Goal: Submit feedback/report problem: Provide input to the site owners about the experience or issues

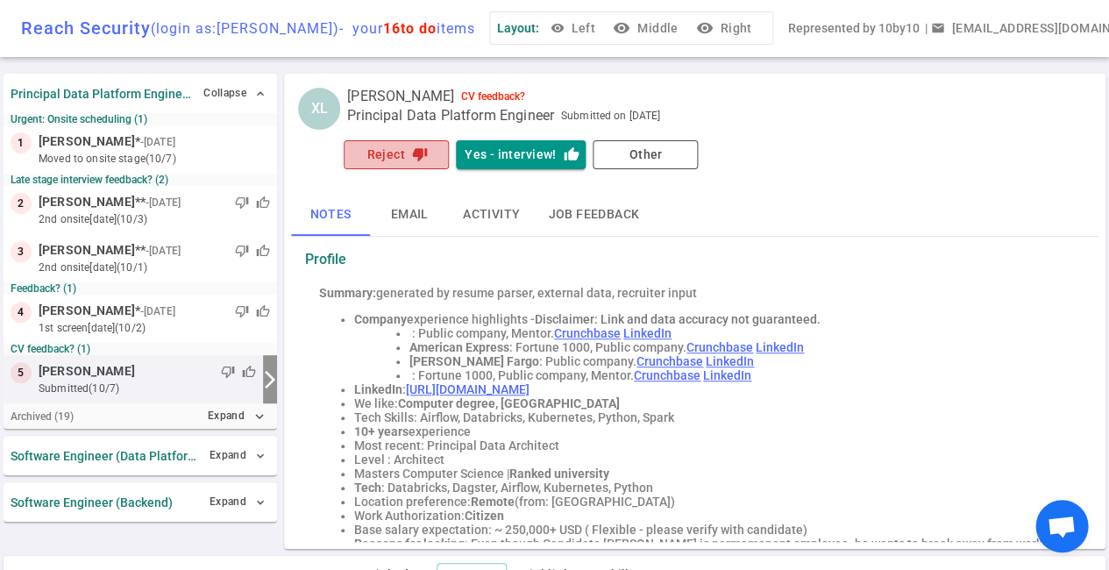
click at [399, 150] on button "Reject thumb_down" at bounding box center [396, 154] width 105 height 29
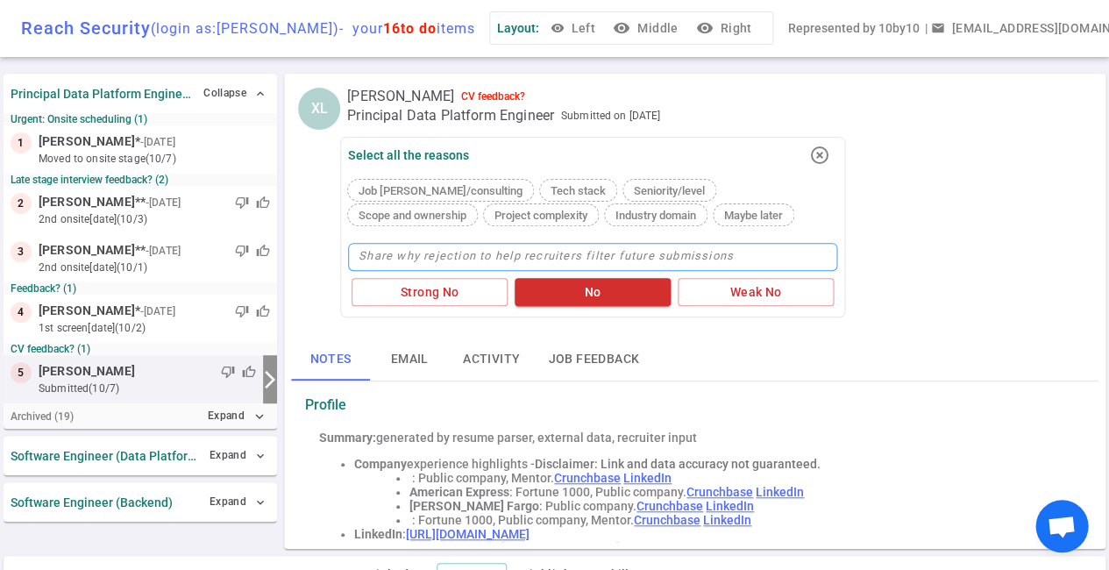
click at [380, 246] on textarea at bounding box center [592, 257] width 489 height 28
type textarea "N"
type textarea "Ne"
type textarea "Nee"
type textarea "Need"
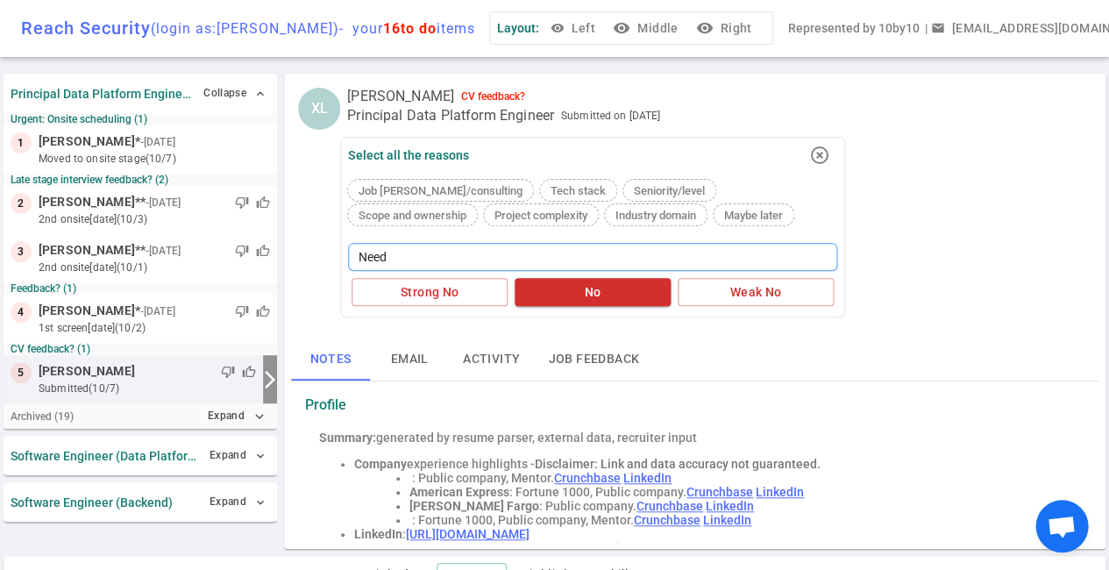
type textarea "Need"
type textarea "Nee"
type textarea "Ne"
type textarea "N"
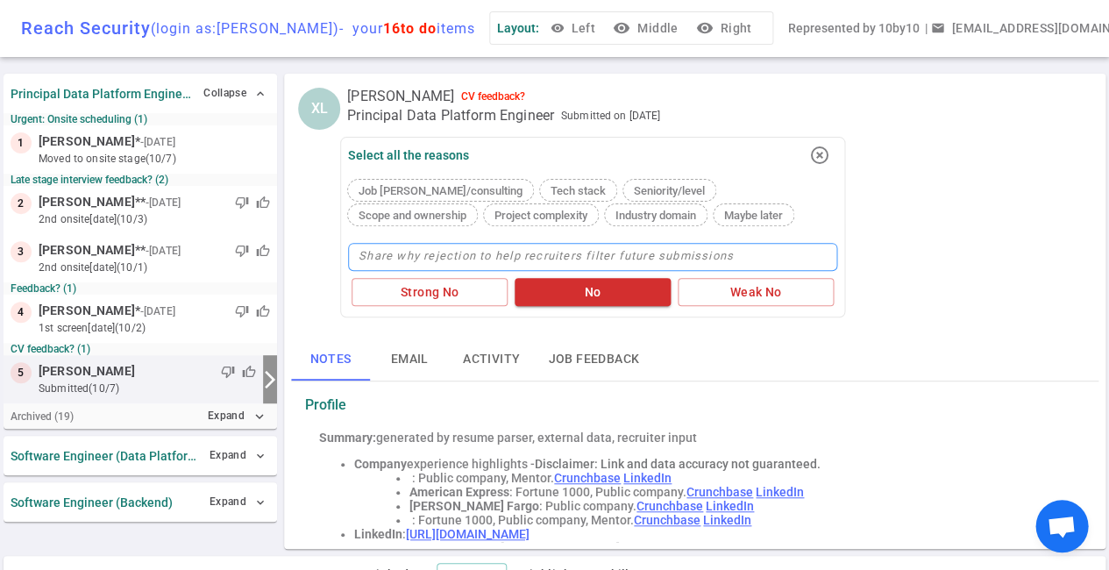
type textarea "L"
type textarea "Lo"
type textarea "Loo"
type textarea "Look"
type textarea "Looki"
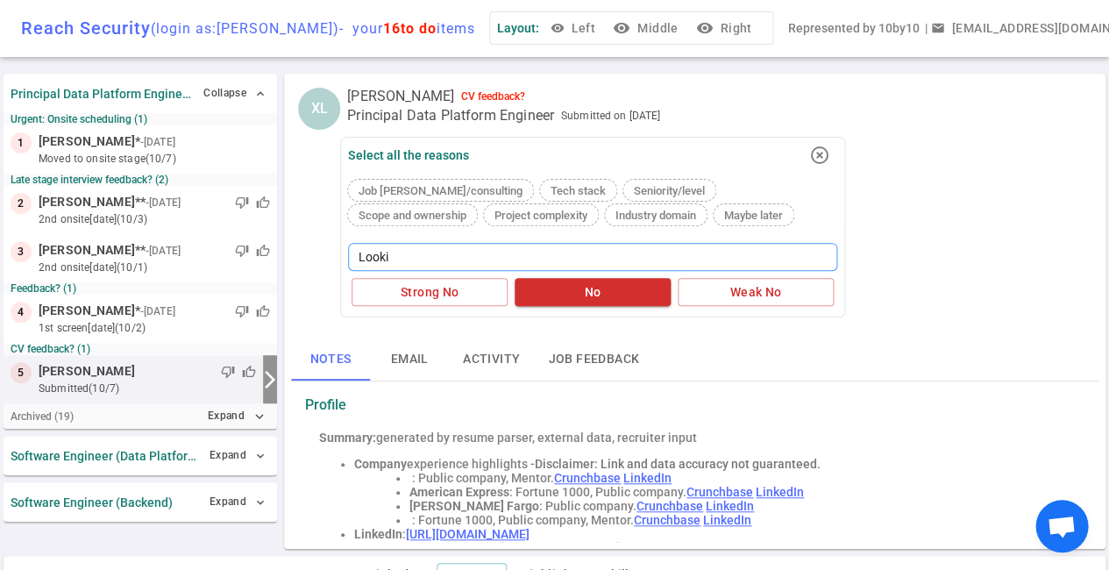
type textarea "Lookin"
type textarea "Looking"
type textarea "Looking f"
type textarea "Looking fo"
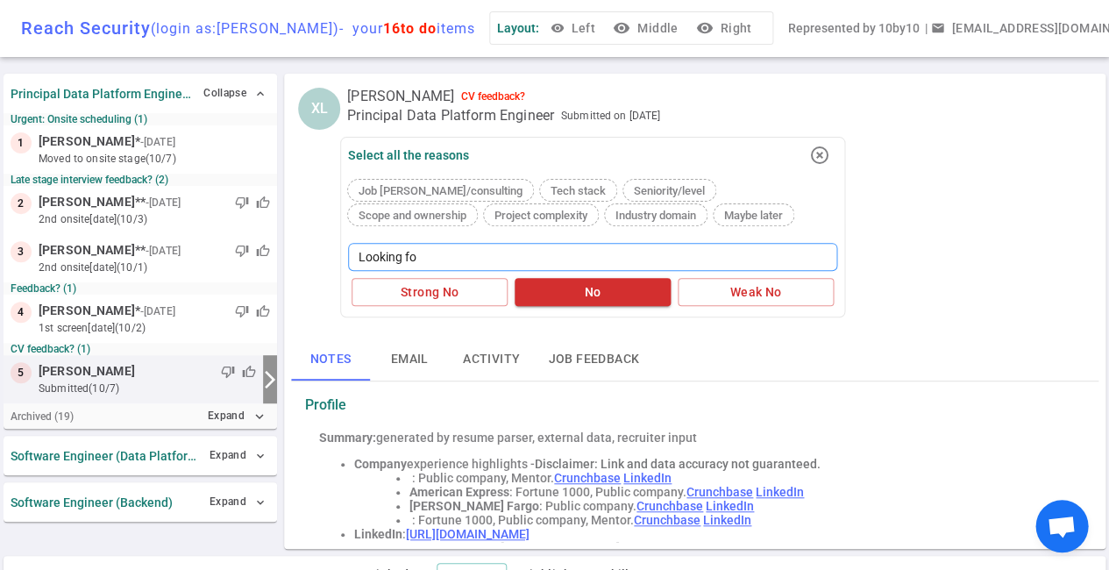
type textarea "Looking for"
type textarea "Looking for s"
type textarea "Looking for st"
type textarea "Looking for sta"
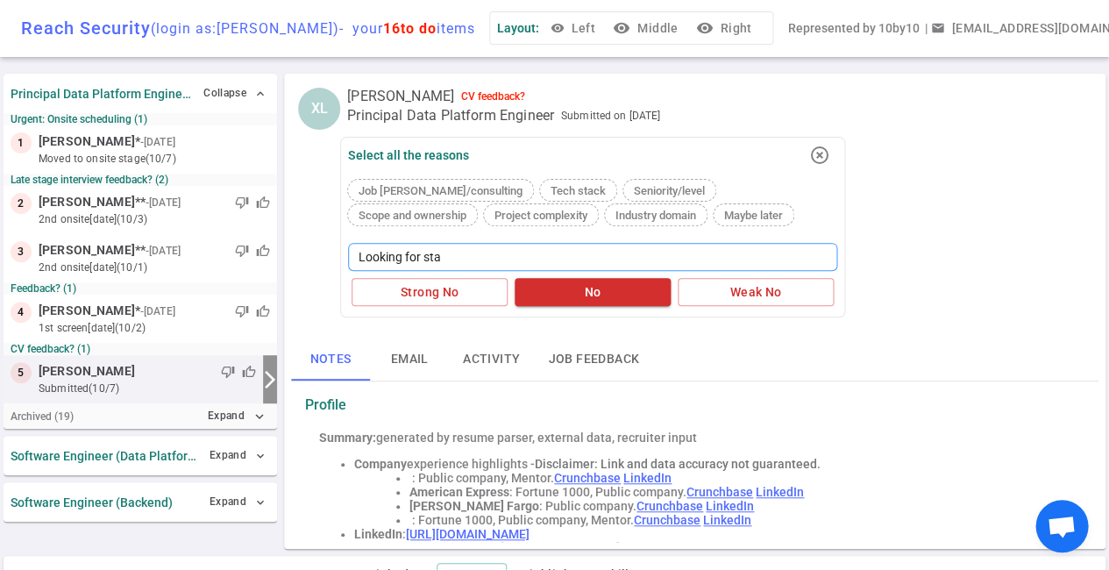
type textarea "Looking for star"
type textarea "Looking for start"
type textarea "Looking for startu"
type textarea "Looking for startup"
type textarea "Looking for startup,"
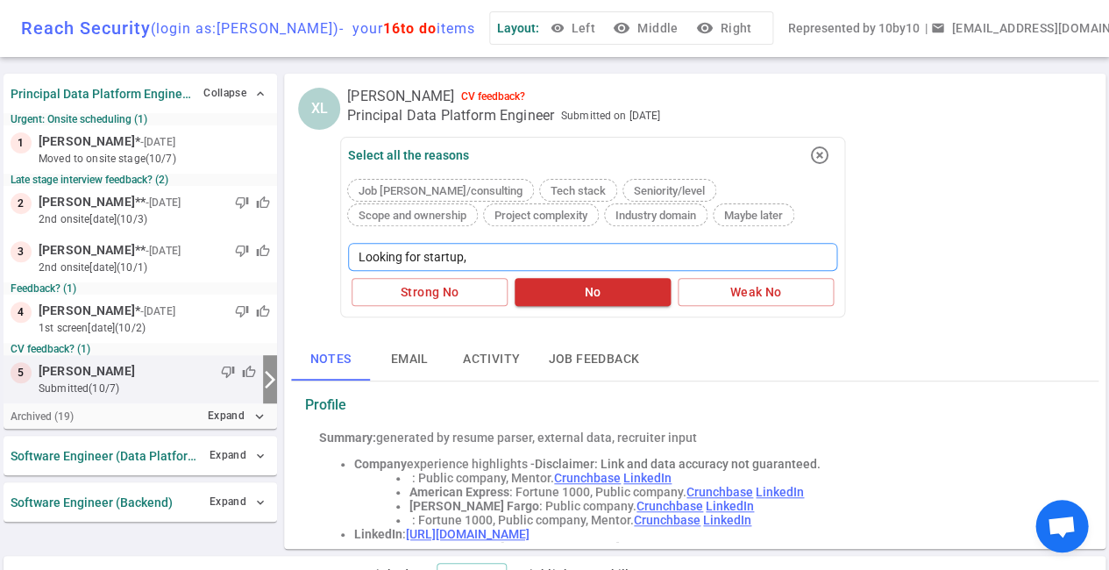
type textarea "Looking for startup,"
type textarea "Looking for startup, b"
type textarea "Looking for startup, bu"
type textarea "Looking for startup, [PERSON_NAME]"
type textarea "Looking for startup, buil"
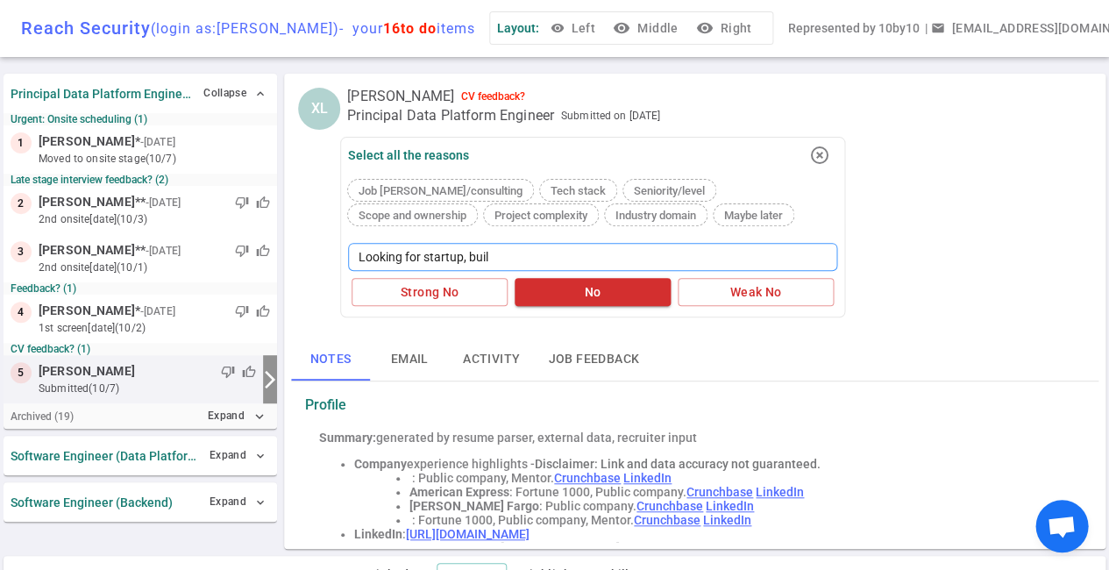
type textarea "Looking for startup, build"
type textarea "Looking for startup, build f"
type textarea "Looking for startup, build fr"
type textarea "Looking for startup, build fro"
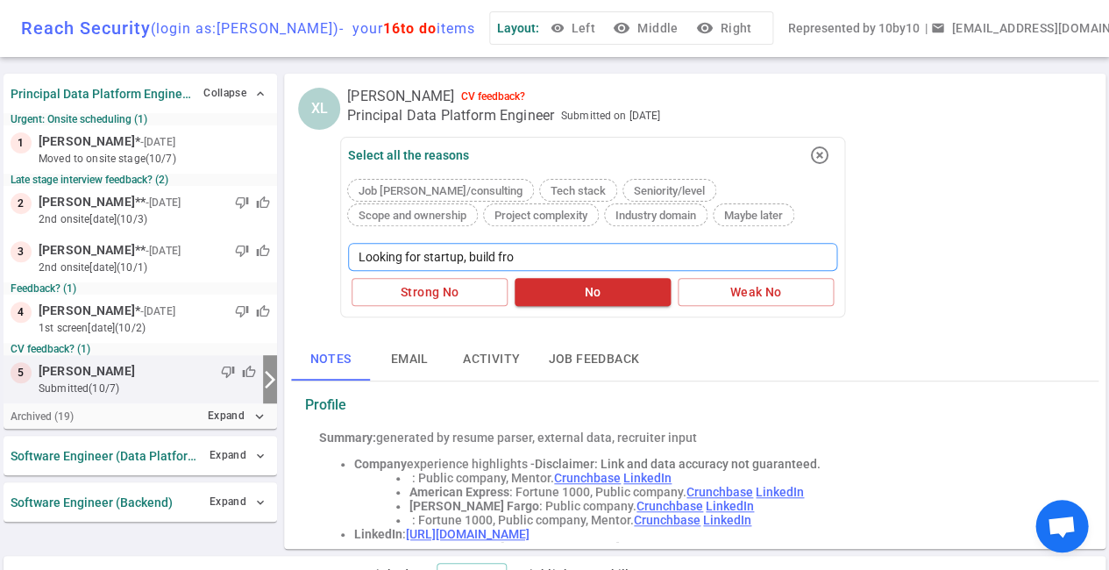
type textarea "Looking for startup, build from"
type textarea "Looking for startup, build from s"
type textarea "Looking for startup, build from sc"
type textarea "Looking for startup, build from scr"
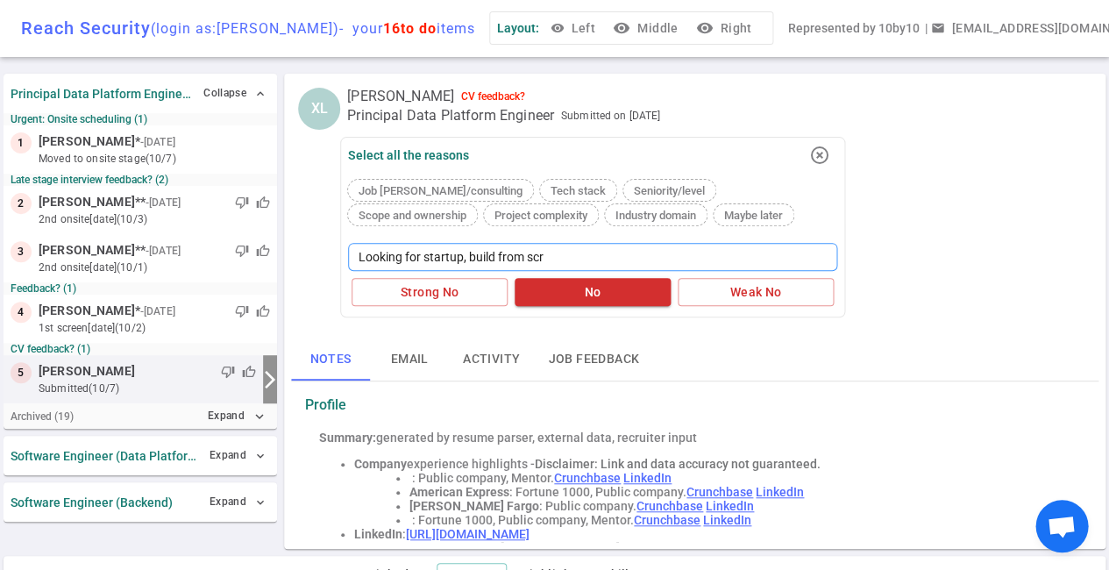
type textarea "Looking for startup, build from [GEOGRAPHIC_DATA]"
type textarea "Looking for startup, build from scrat"
type textarea "Looking for startup, build from scratc"
type textarea "Looking for startup, build from scratch"
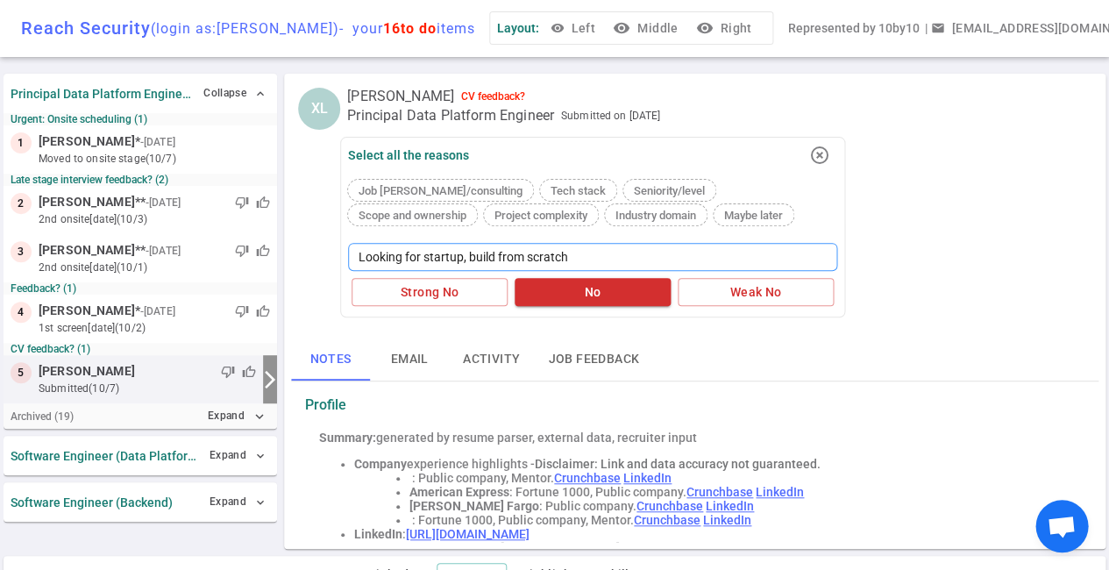
type textarea "Looking for startup, build from scratch n"
type textarea "Looking for startup, build from scratch no"
type textarea "Looking for startup, build from scratch non"
type textarea "Looking for startup, build from scratch non M"
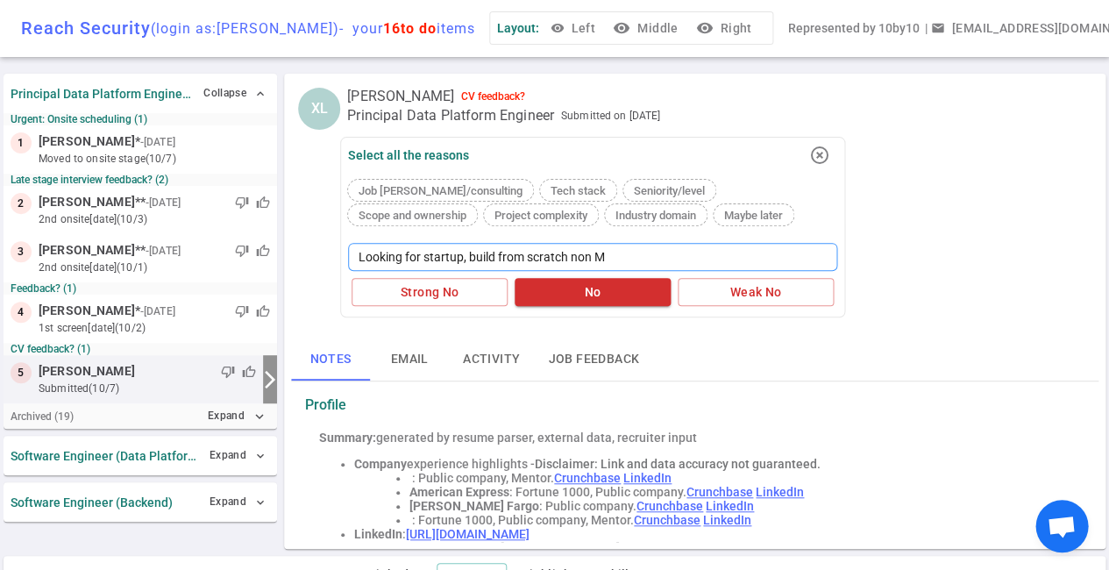
type textarea "Looking for startup, build from scratch non ML"
type textarea "Looking for startup, build from scratch non ML e"
type textarea "Looking for startup, build from scratch non ML ex"
type textarea "Looking for startup, build from scratch non ML exp"
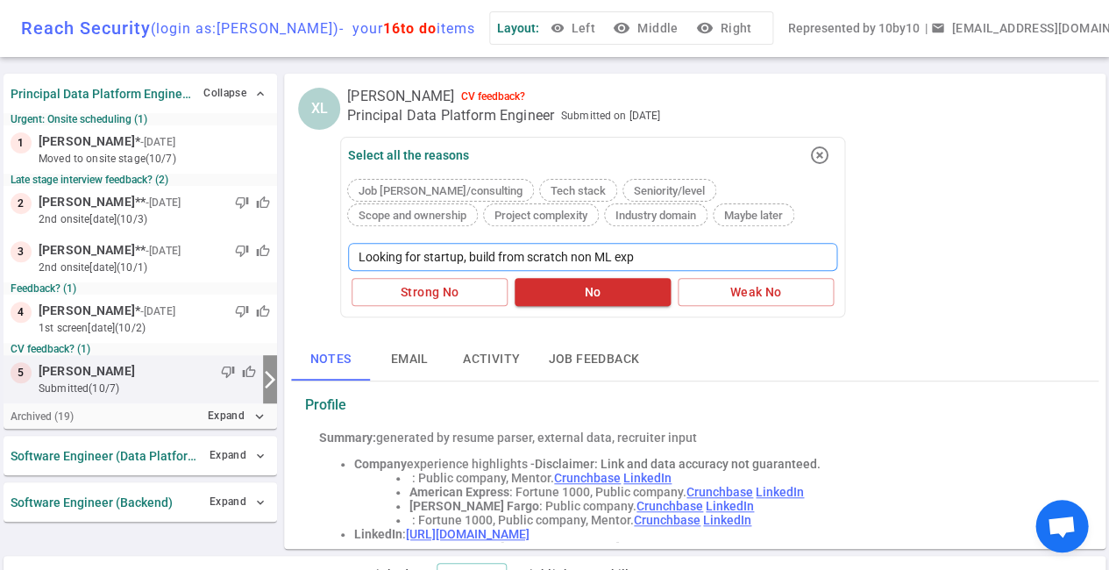
type textarea "Looking for startup, build from scratch non ML expe"
type textarea "Looking for startup, build from scratch non ML exper"
type textarea "Looking for startup, build from scratch non ML experi"
type textarea "Looking for startup, build from scratch non ML experie"
type textarea "Looking for startup, build from scratch non ML experien"
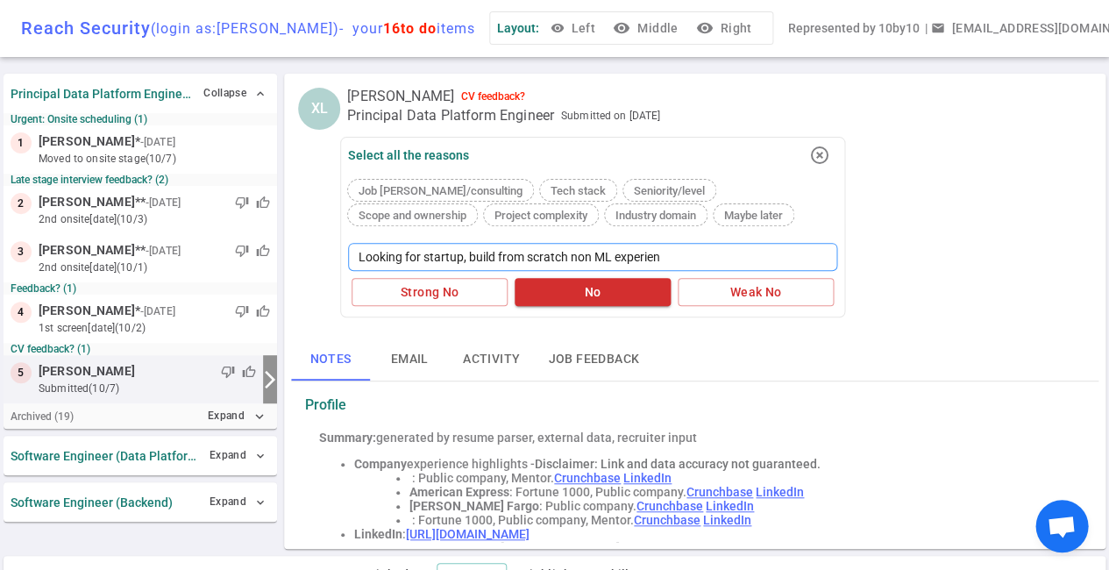
type textarea "Looking for startup, build from scratch non ML experienc"
type textarea "Looking for startup, build from scratch non ML experience"
type textarea "Looking for startup, build from scratch non ML experience."
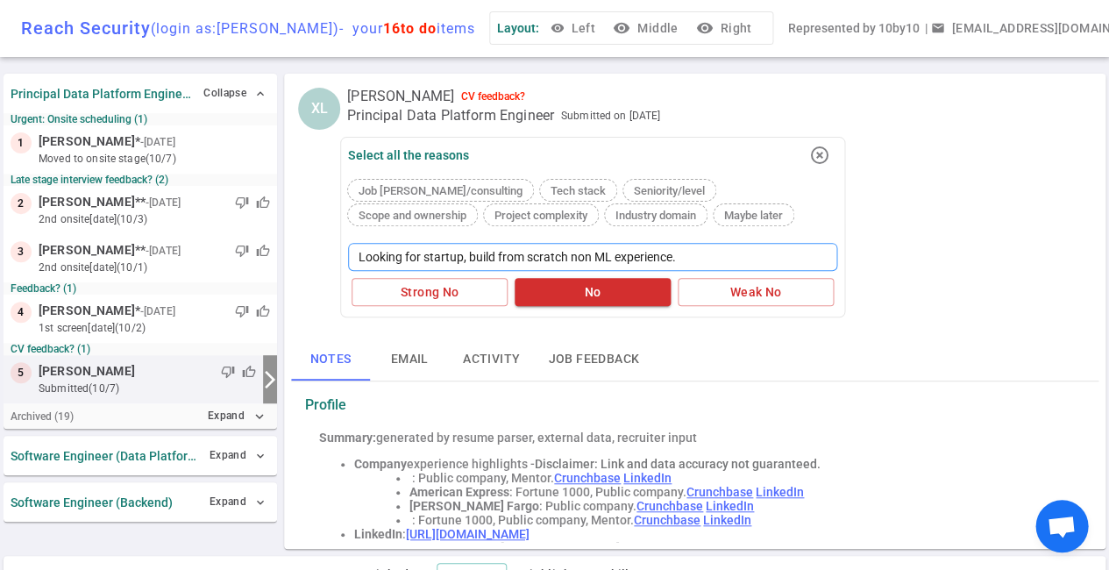
type textarea "Looking for startup, build from scratch non ML experience. W"
type textarea "Looking for startup, build from scratch non ML experience. We"
type textarea "Looking for startup, build from scratch non ML experience. W"
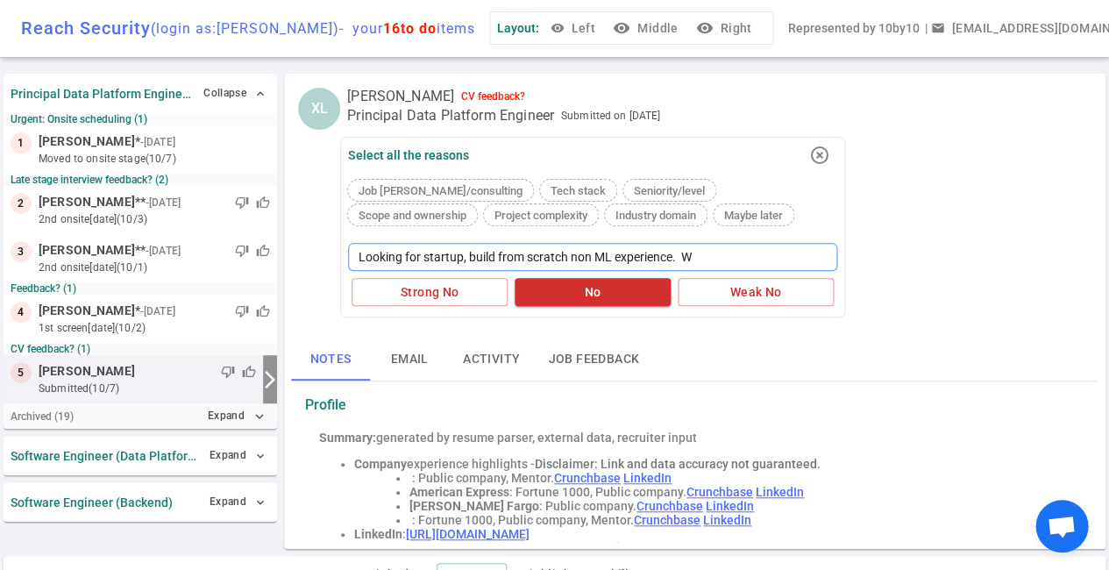
type textarea "Looking for startup, build from scratch non ML experience."
type textarea "Looking for startup, build from scratch non ML experience"
type textarea "Looking for startup, build from scratch non ML experienc"
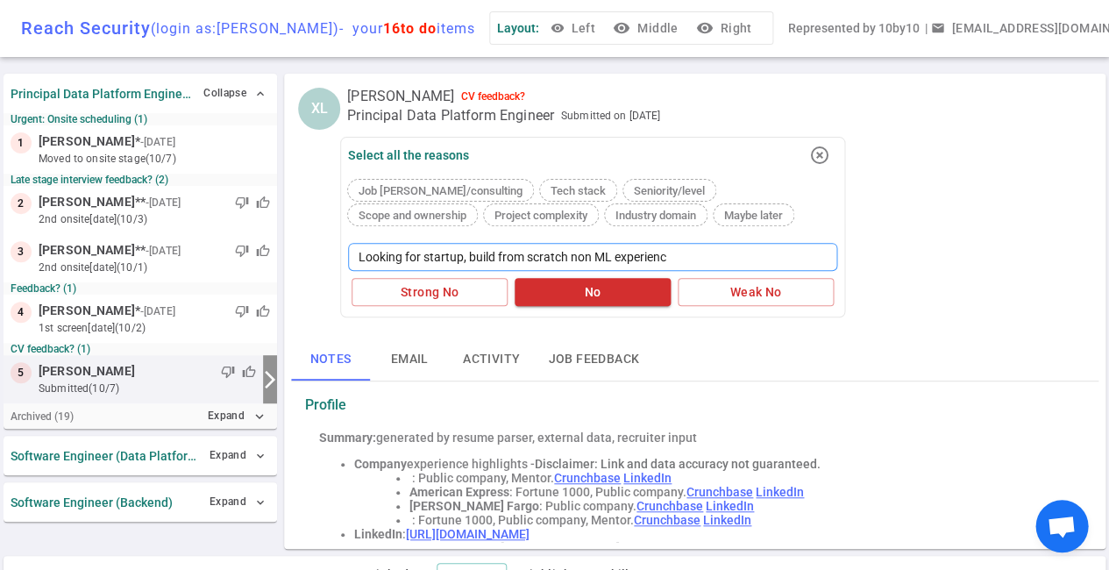
type textarea "Looking for startup, build from scratch non ML experien"
type textarea "Looking for startup, build from scratch non ML experie"
type textarea "Looking for startup, build from scratch non ML experi"
type textarea "Looking for startup, build from scratch non ML exper"
type textarea "Looking for startup, build from scratch non ML expe"
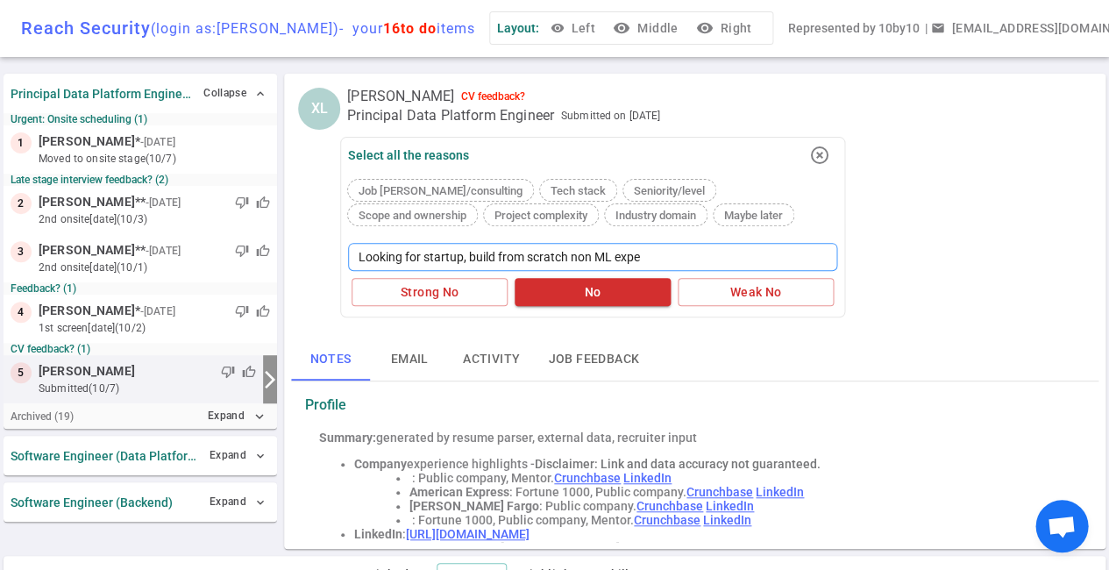
type textarea "Looking for startup, build from scratch non ML exp"
type textarea "Looking for startup, build from scratch non ML ex"
type textarea "Looking for startup, build from scratch non ML e"
type textarea "Looking for startup, build from scratch non ML"
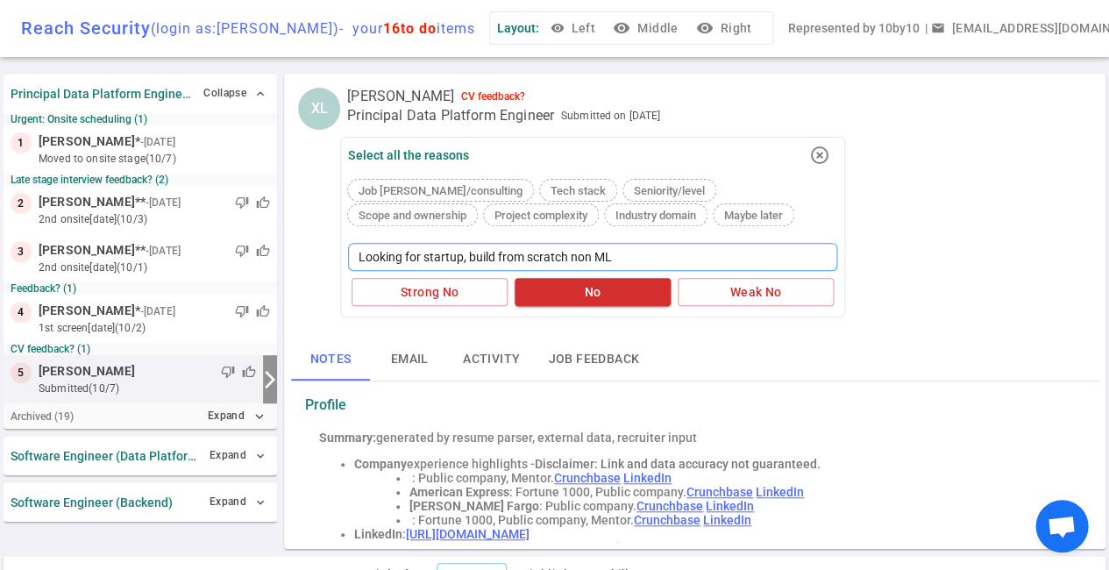
type textarea "Looking for startup, build from scratch non M"
type textarea "Looking for startup, build from scratch non"
type textarea "Looking for startup, build from scratch no"
type textarea "Looking for startup, build from scratch n"
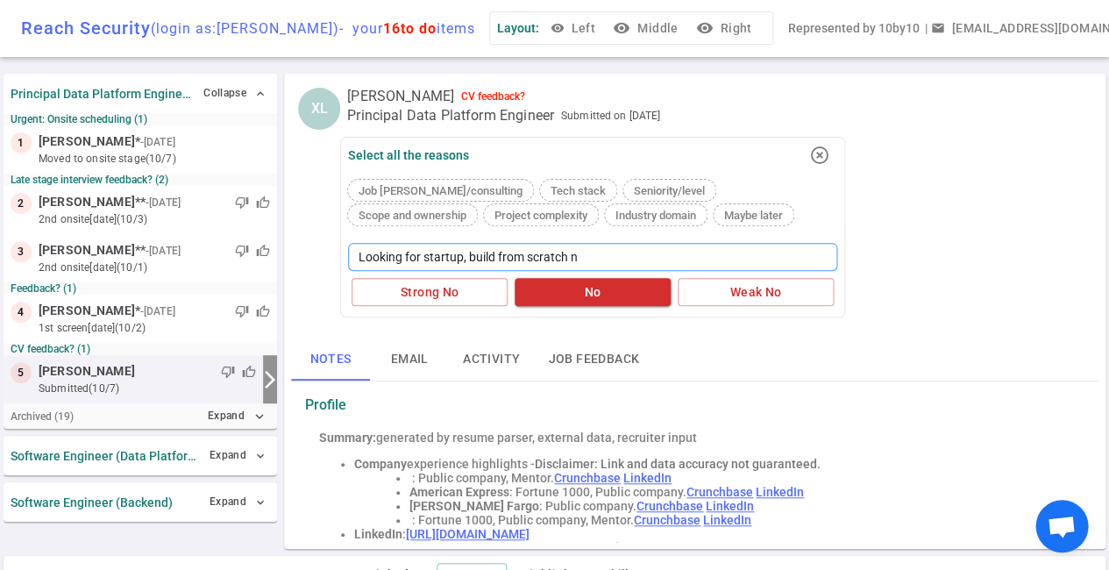
type textarea "Looking for startup, build from scratch"
type textarea "Looking for startup, build from scratch e"
type textarea "Looking for startup, build from scratch ex"
type textarea "Looking for startup, build from scratch exp"
type textarea "Looking for startup, build from scratch expe"
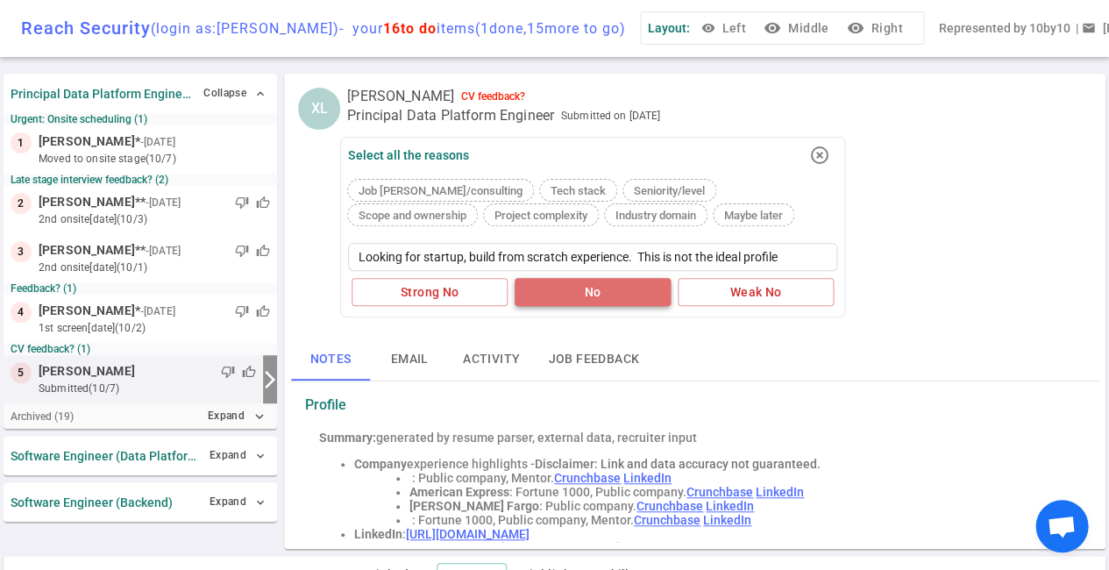
click at [602, 288] on button "No" at bounding box center [593, 292] width 156 height 29
